Goal: Find specific page/section: Find specific page/section

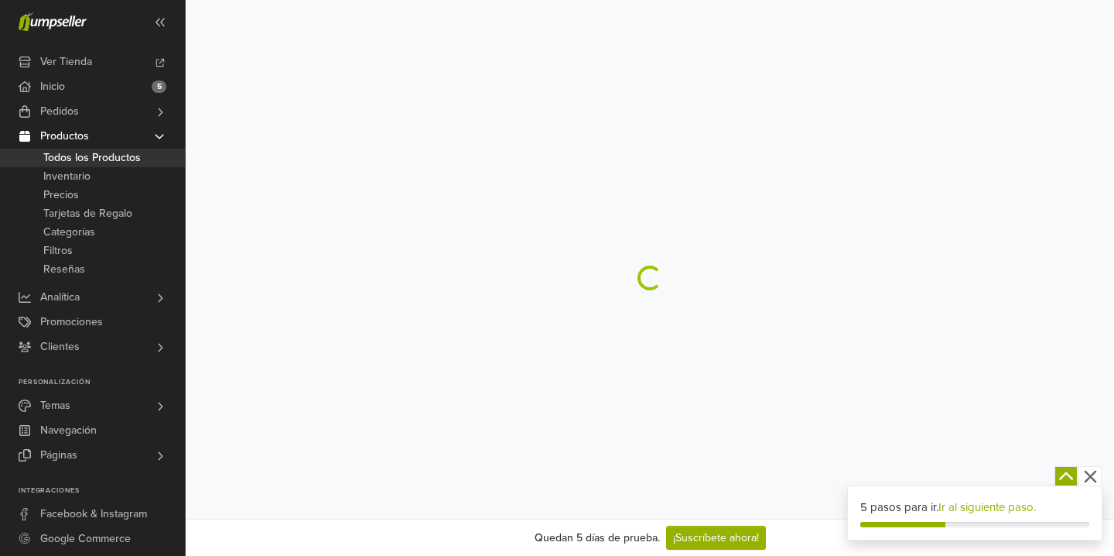
scroll to position [37, 0]
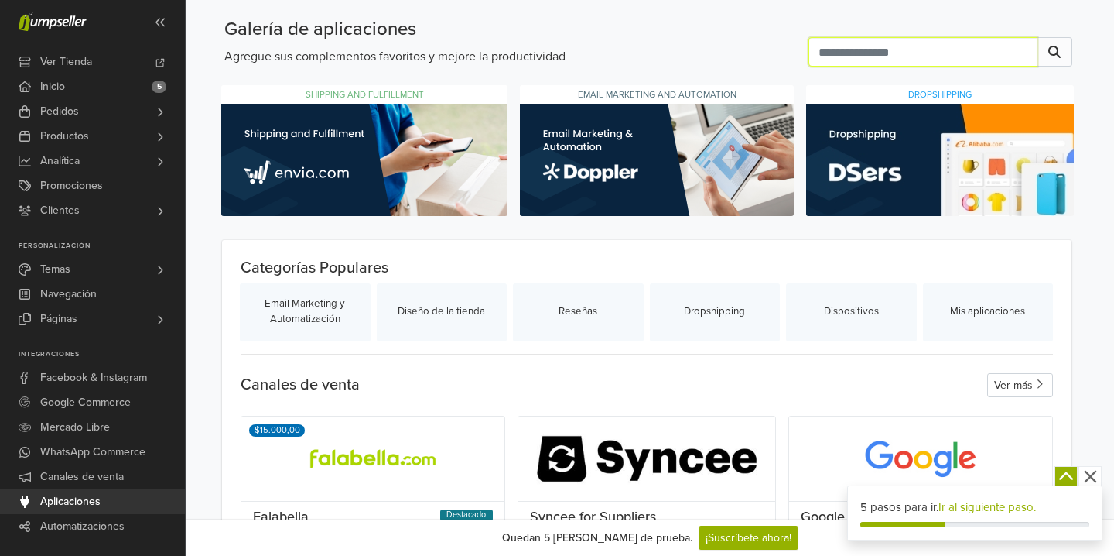
click at [859, 49] on input "text" at bounding box center [923, 51] width 229 height 29
type input "****"
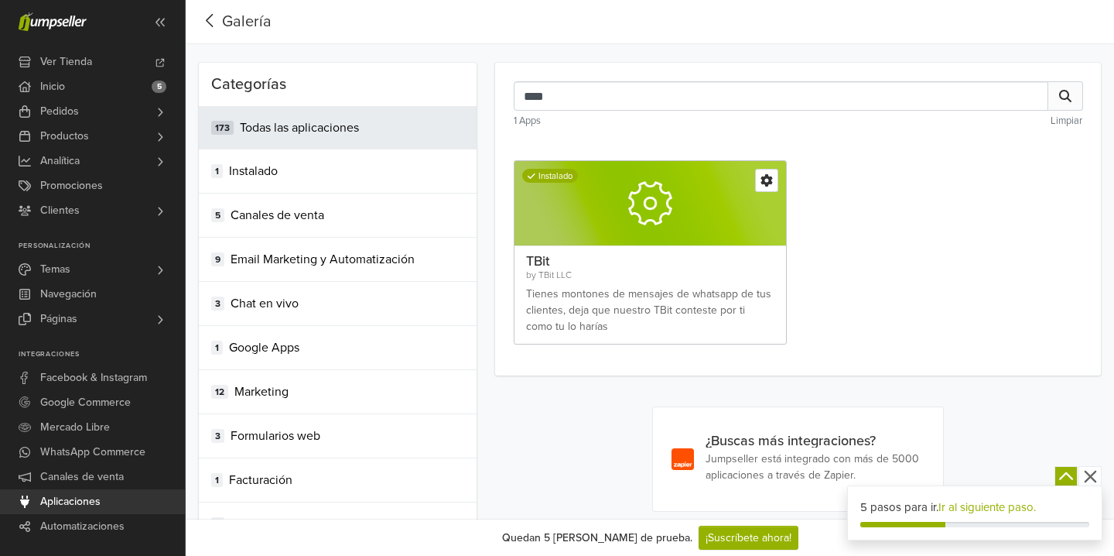
click at [634, 173] on div at bounding box center [650, 203] width 271 height 85
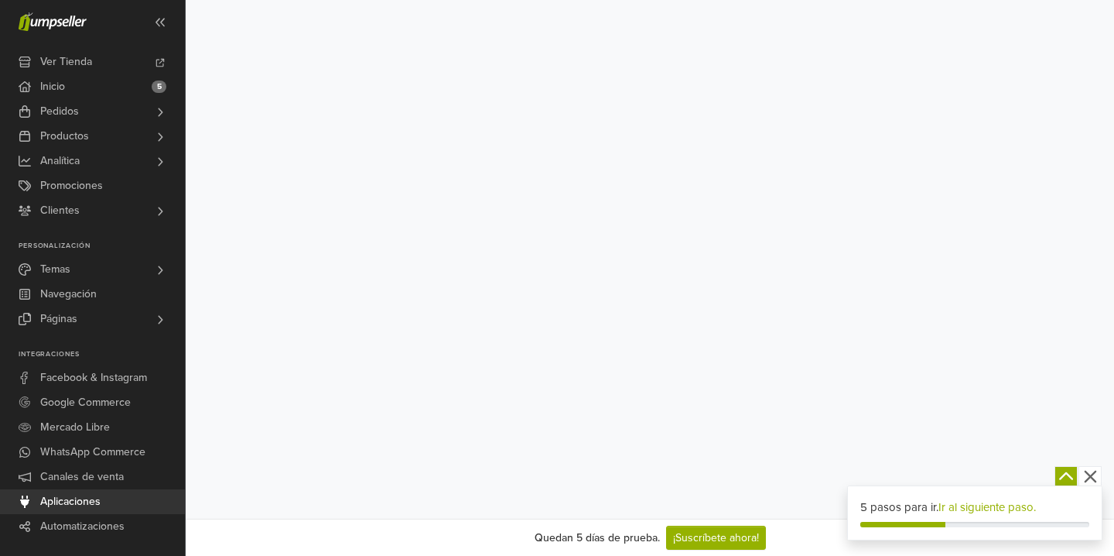
click at [1089, 477] on icon "button" at bounding box center [1090, 476] width 12 height 12
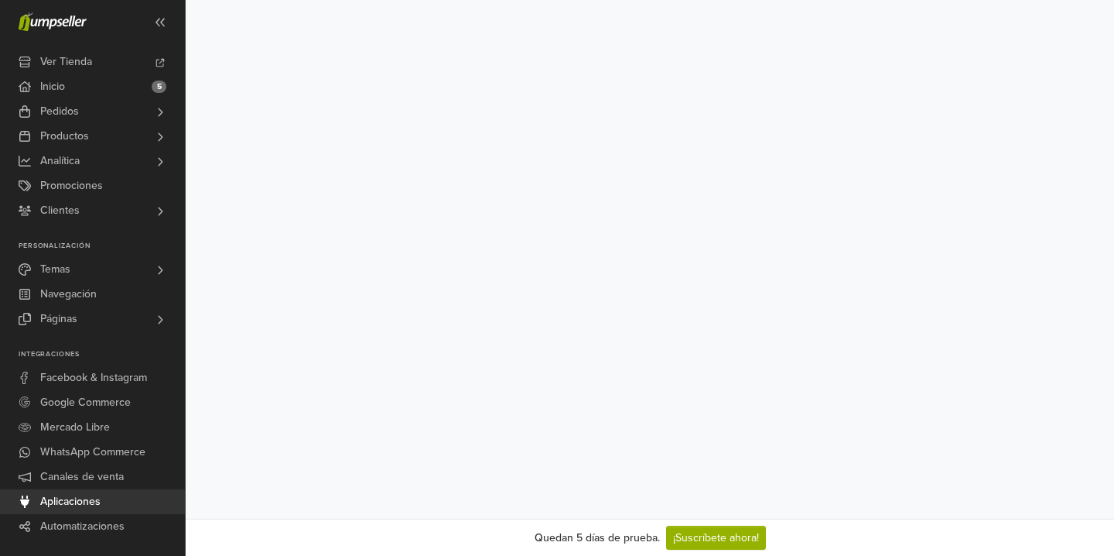
scroll to position [87, 0]
